Goal: Transaction & Acquisition: Subscribe to service/newsletter

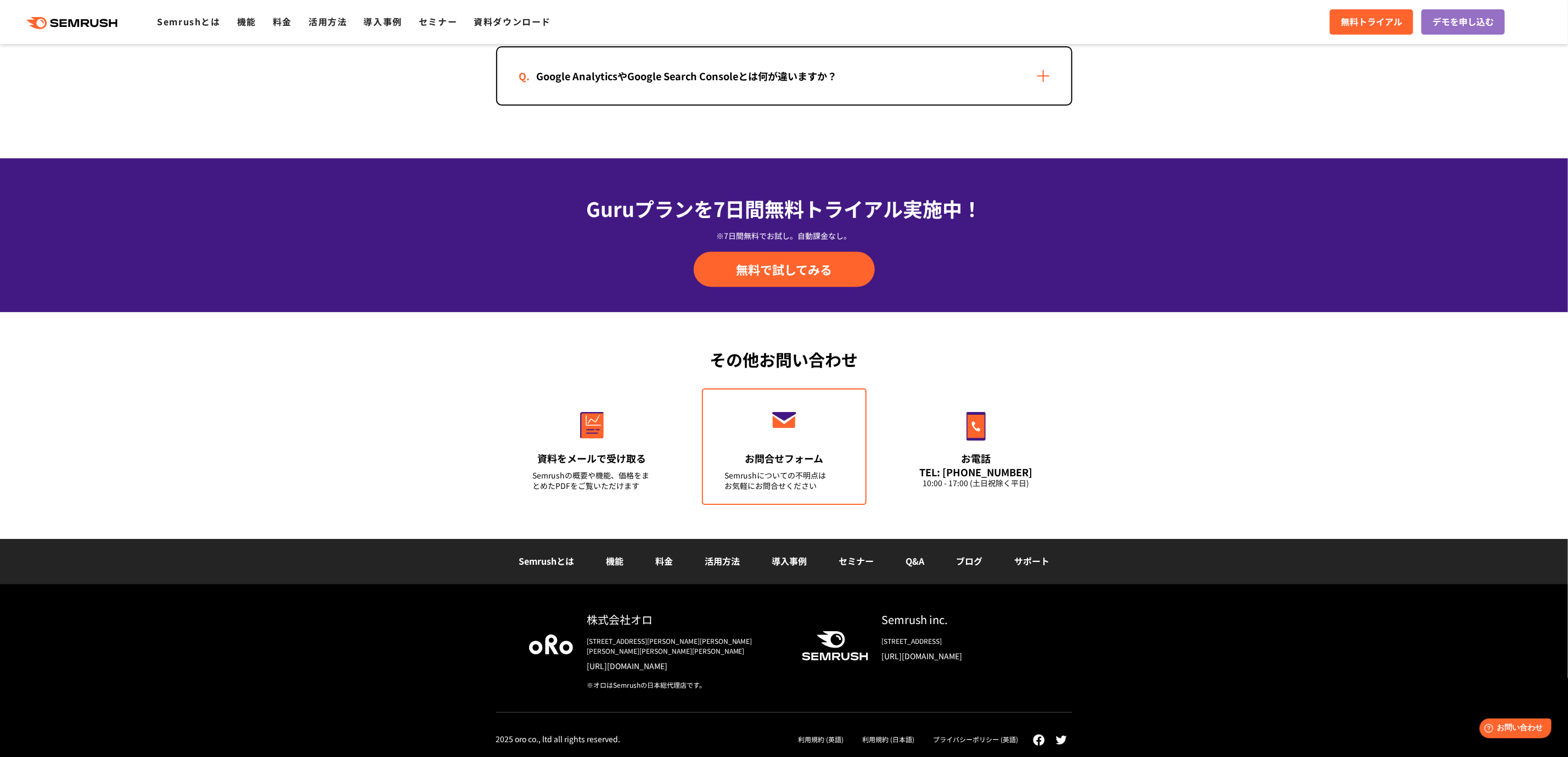
scroll to position [10624, 0]
click at [655, 555] on link "料金" at bounding box center [664, 561] width 18 height 13
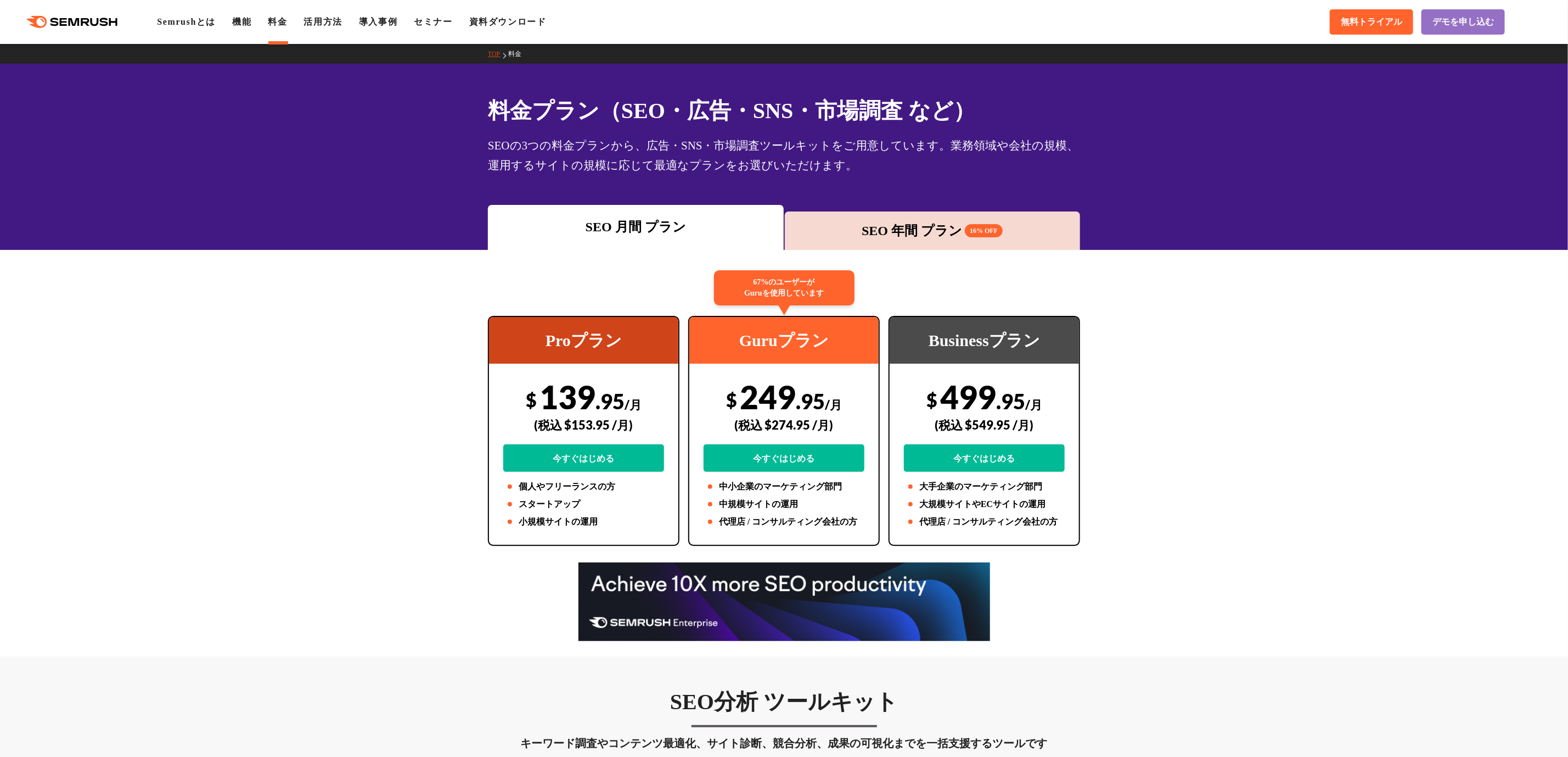
click at [901, 224] on div "SEO 年間 プラン 16% OFF" at bounding box center [932, 230] width 285 height 20
